Goal: Task Accomplishment & Management: Use online tool/utility

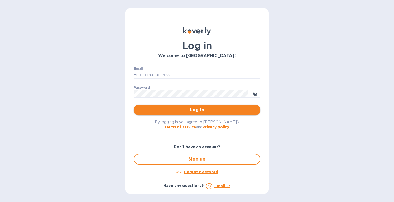
type input "[EMAIL_ADDRESS][DOMAIN_NAME]"
click at [168, 109] on span "Log in" at bounding box center [197, 109] width 118 height 6
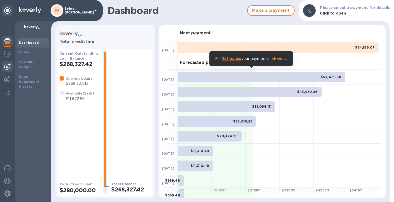
click at [6, 67] on img at bounding box center [7, 66] width 6 height 6
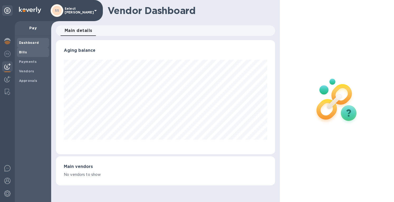
click at [21, 54] on span "Bills" at bounding box center [23, 52] width 8 height 5
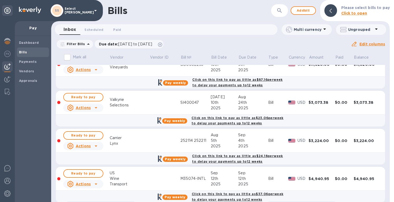
scroll to position [19, 0]
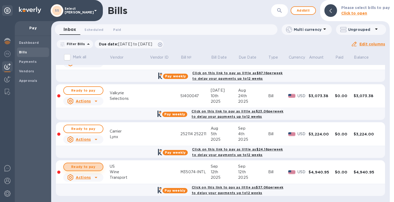
click at [80, 165] on span "Ready to pay" at bounding box center [83, 166] width 31 height 6
click at [91, 165] on span "Ready to pay" at bounding box center [83, 166] width 31 height 6
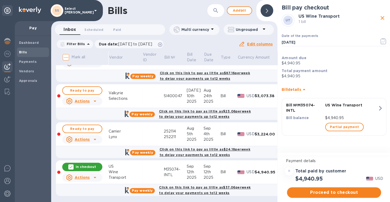
click at [321, 192] on span "Proceed to checkout" at bounding box center [334, 192] width 86 height 6
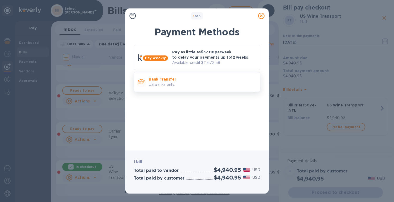
click at [179, 85] on p "US banks only." at bounding box center [202, 85] width 107 height 6
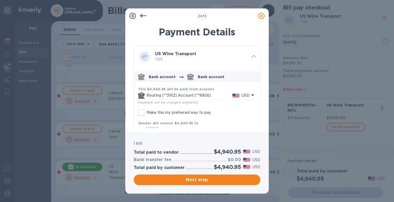
scroll to position [19, 0]
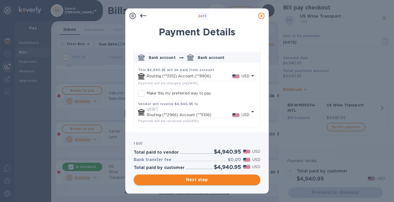
click at [186, 179] on span "Next step" at bounding box center [197, 179] width 118 height 6
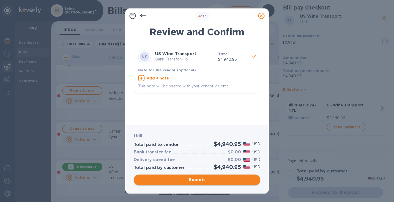
click at [190, 178] on span "Submit" at bounding box center [197, 179] width 118 height 6
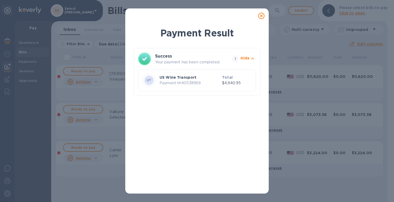
scroll to position [0, 0]
click at [261, 16] on icon at bounding box center [261, 16] width 6 height 6
